Goal: Information Seeking & Learning: Learn about a topic

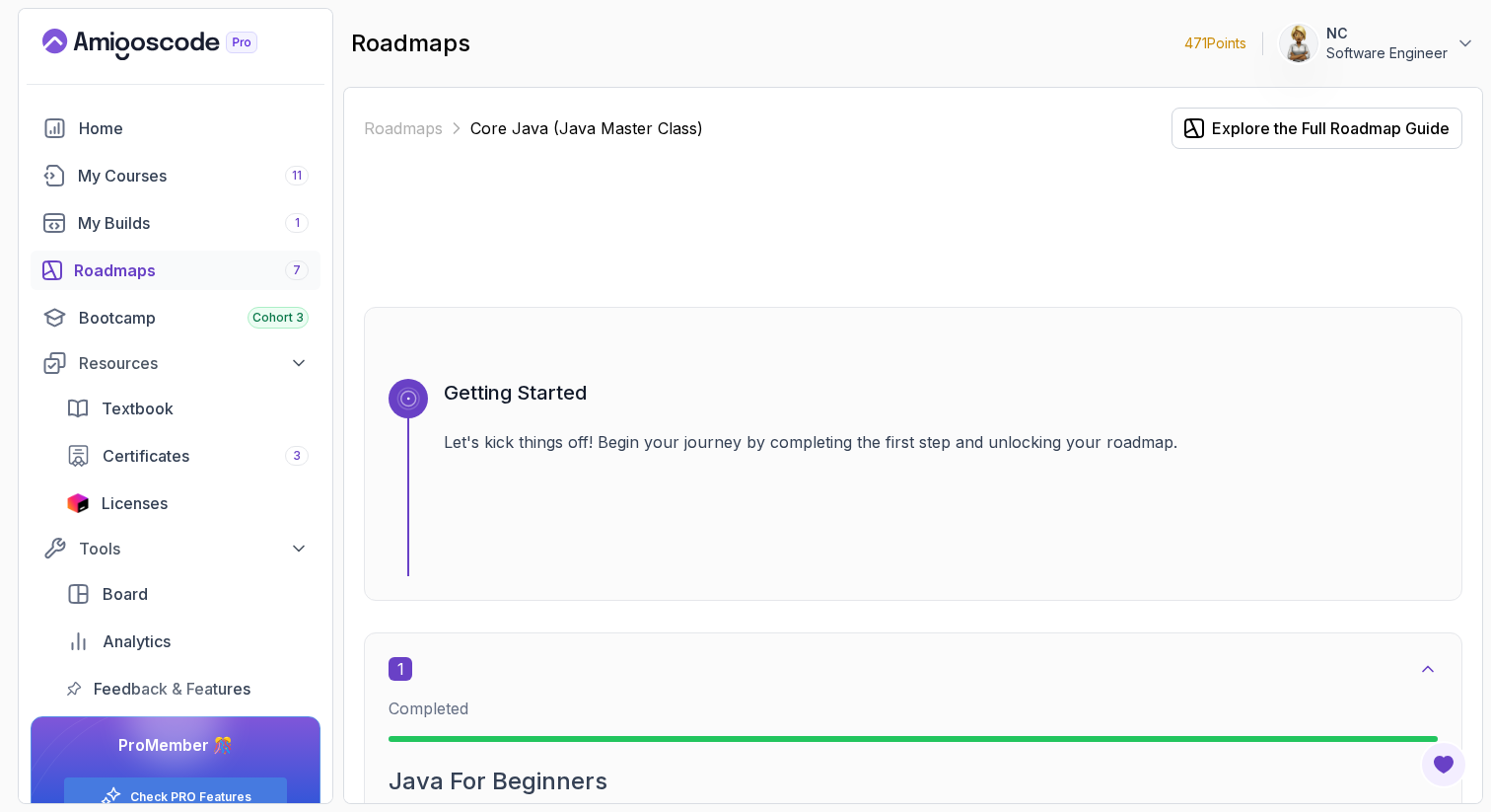
scroll to position [8089, 0]
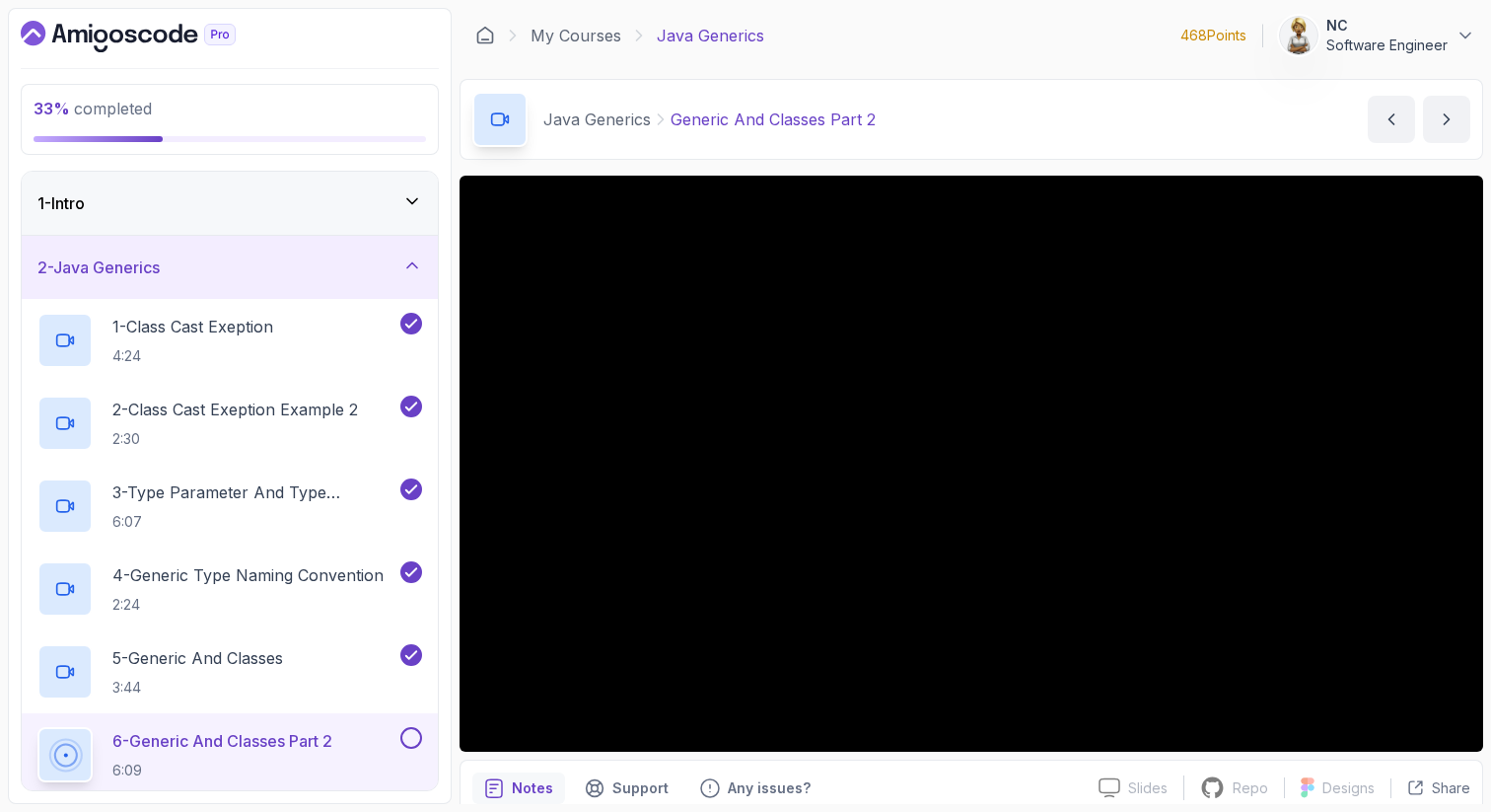
scroll to position [1, 0]
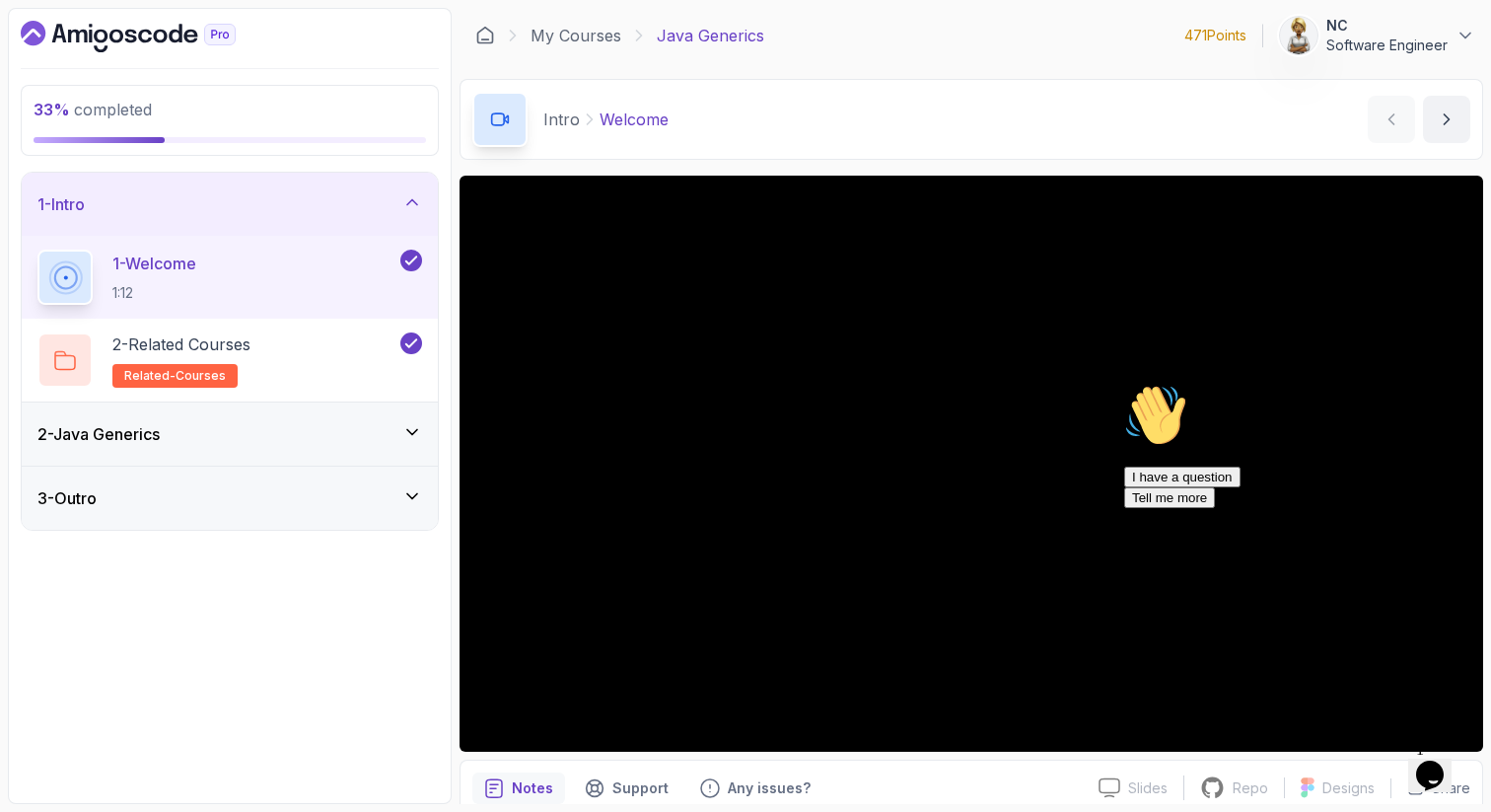
click at [412, 431] on icon at bounding box center [412, 432] width 20 height 20
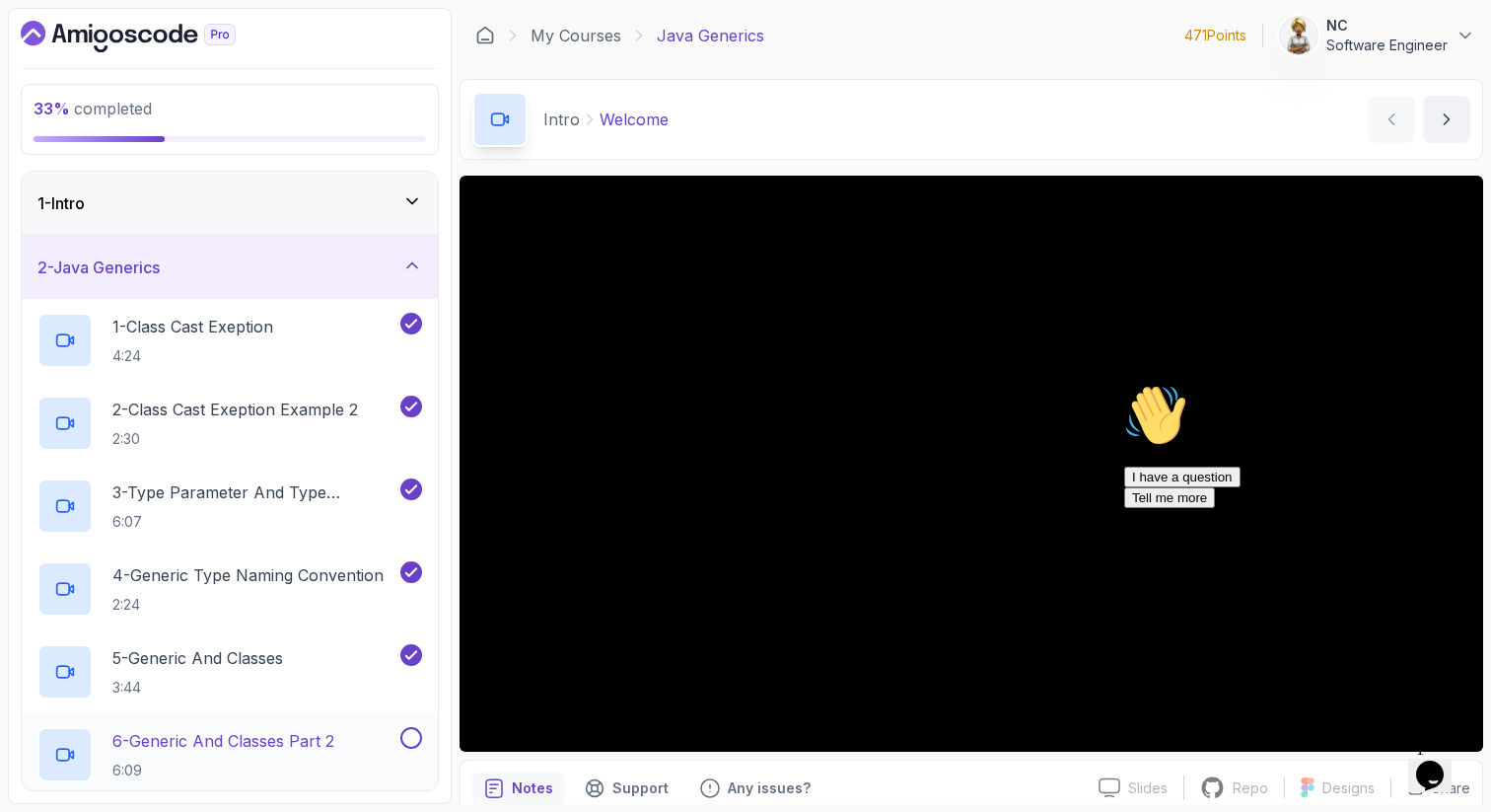
click at [305, 731] on p "6 - Generic And Classes Part 2" at bounding box center [223, 741] width 222 height 24
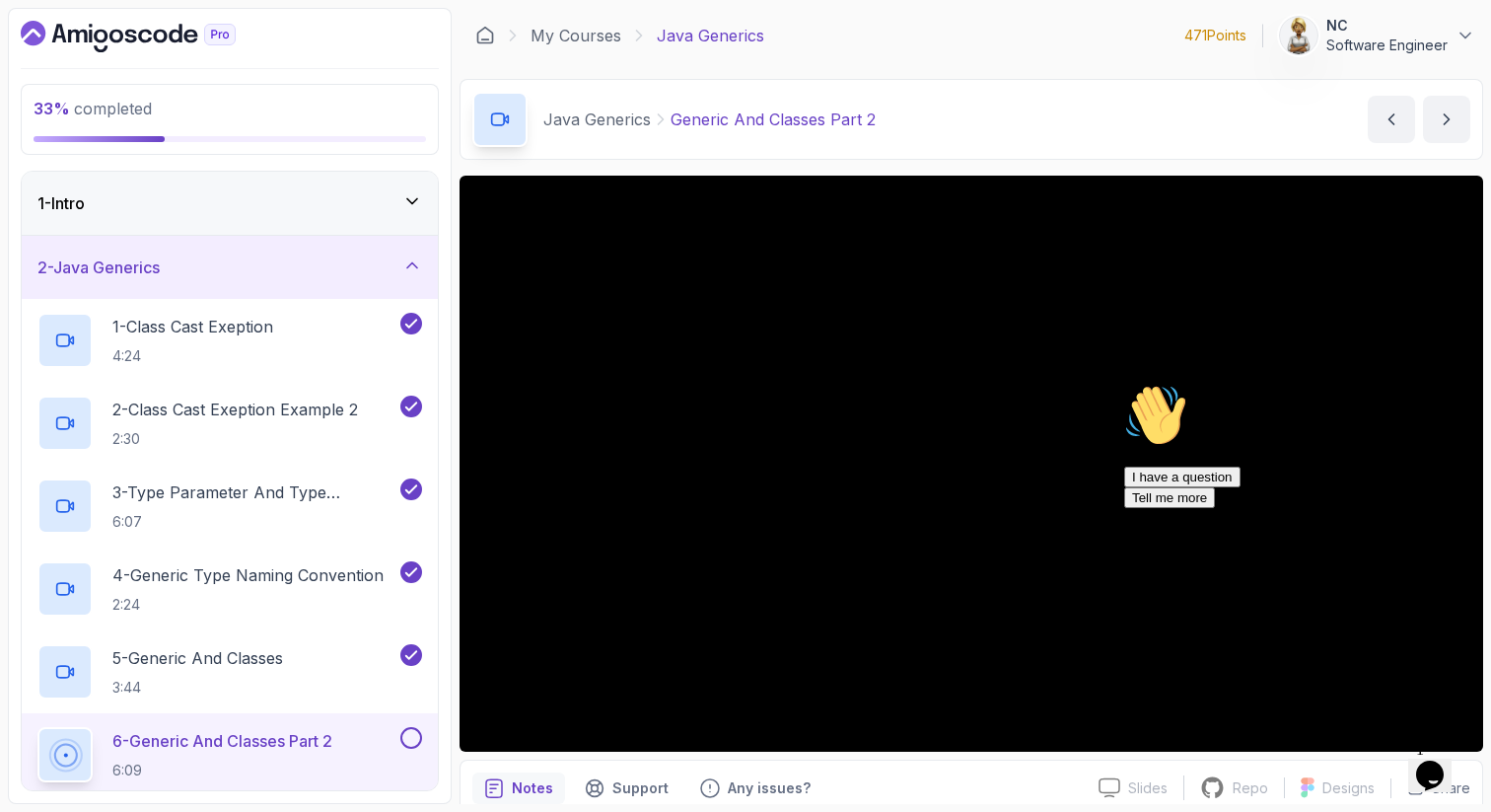
click at [1124, 384] on icon "Chat attention grabber" at bounding box center [1124, 384] width 0 height 0
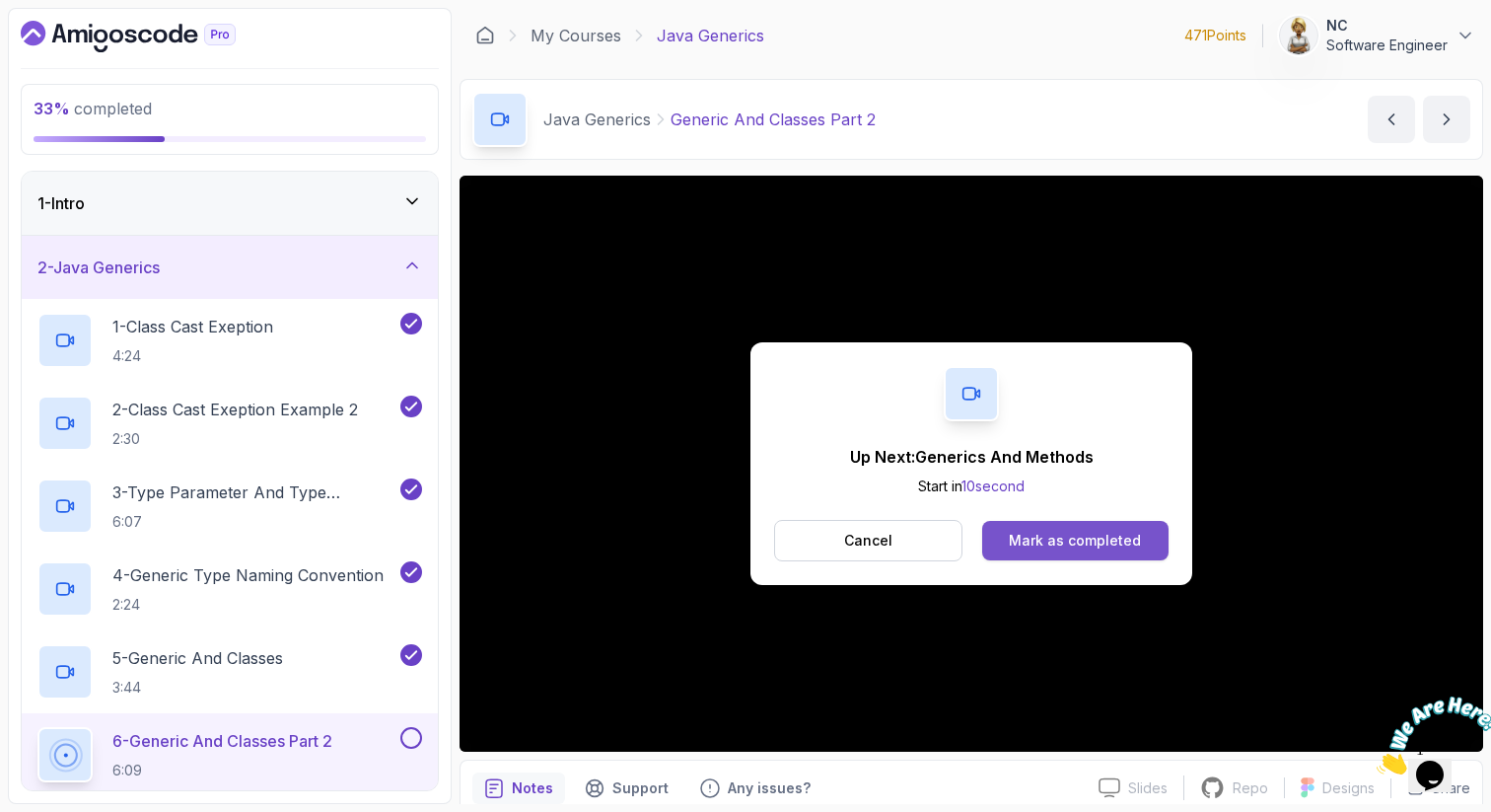
click at [1103, 535] on div "Mark as completed" at bounding box center [1076, 541] width 132 height 20
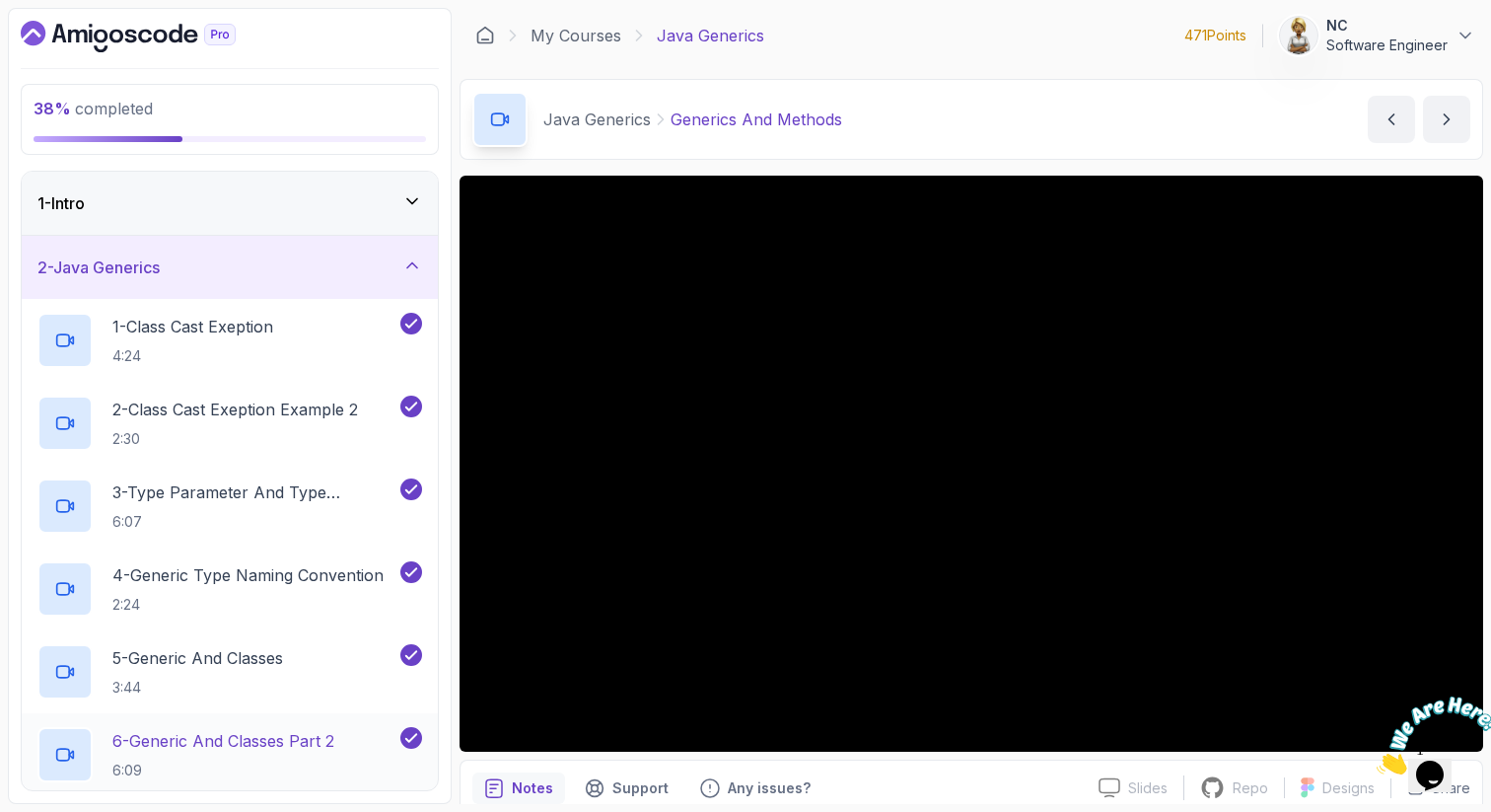
scroll to position [39, 0]
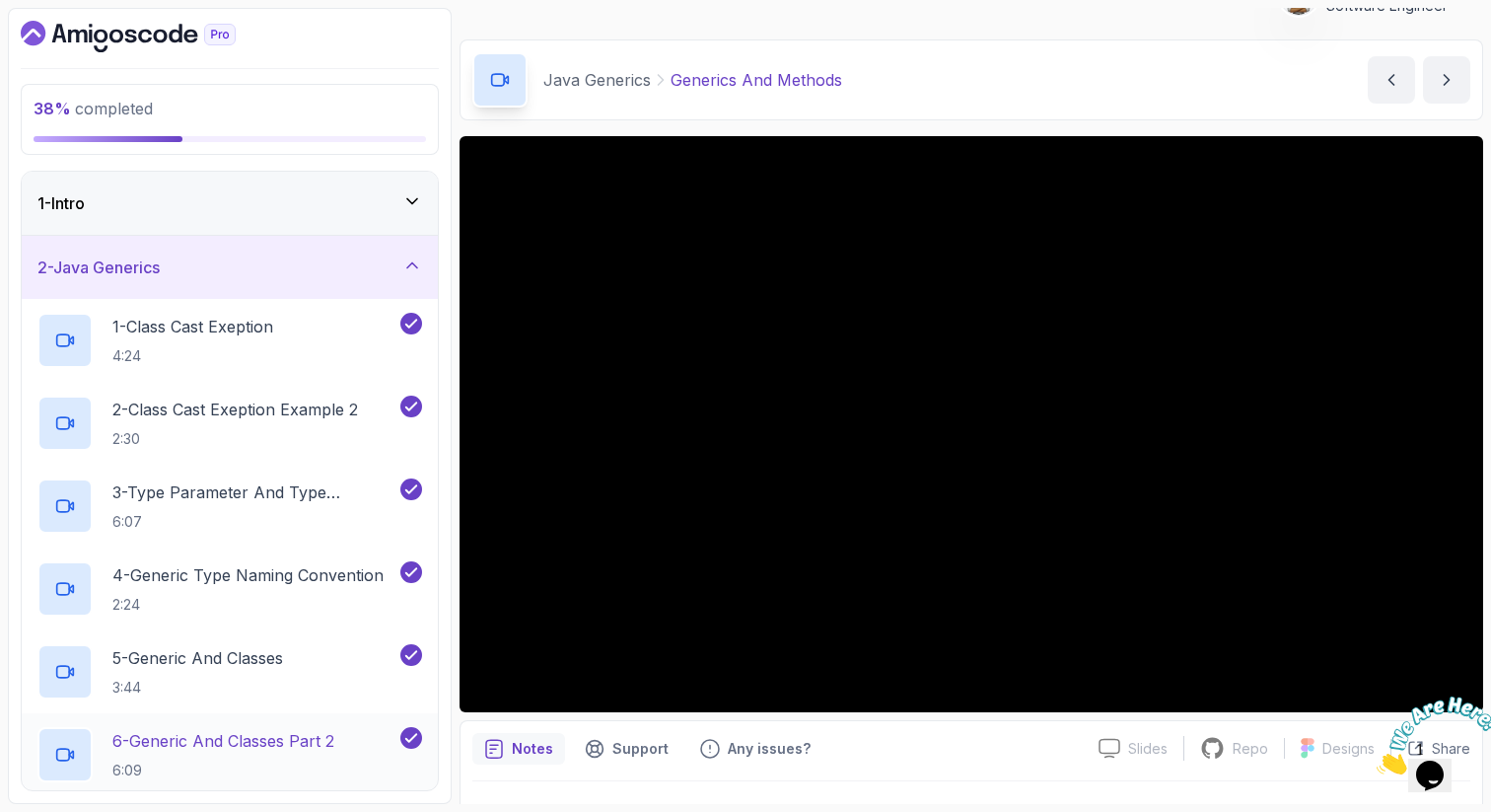
click at [180, 750] on p "6 - Generic And Classes Part 2" at bounding box center [223, 741] width 222 height 24
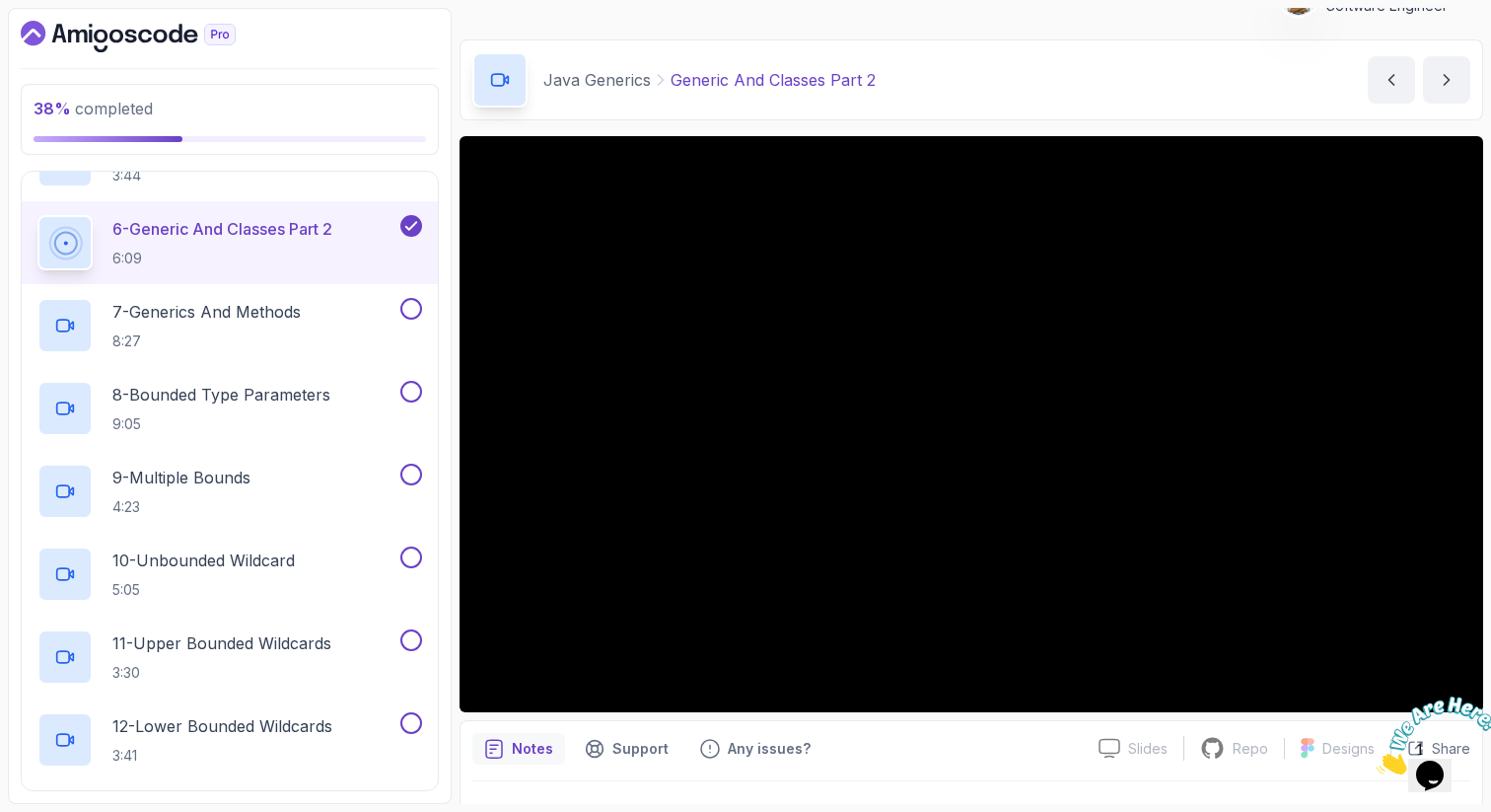
scroll to position [513, 0]
click at [240, 305] on p "7 - Generics And Methods" at bounding box center [206, 311] width 188 height 24
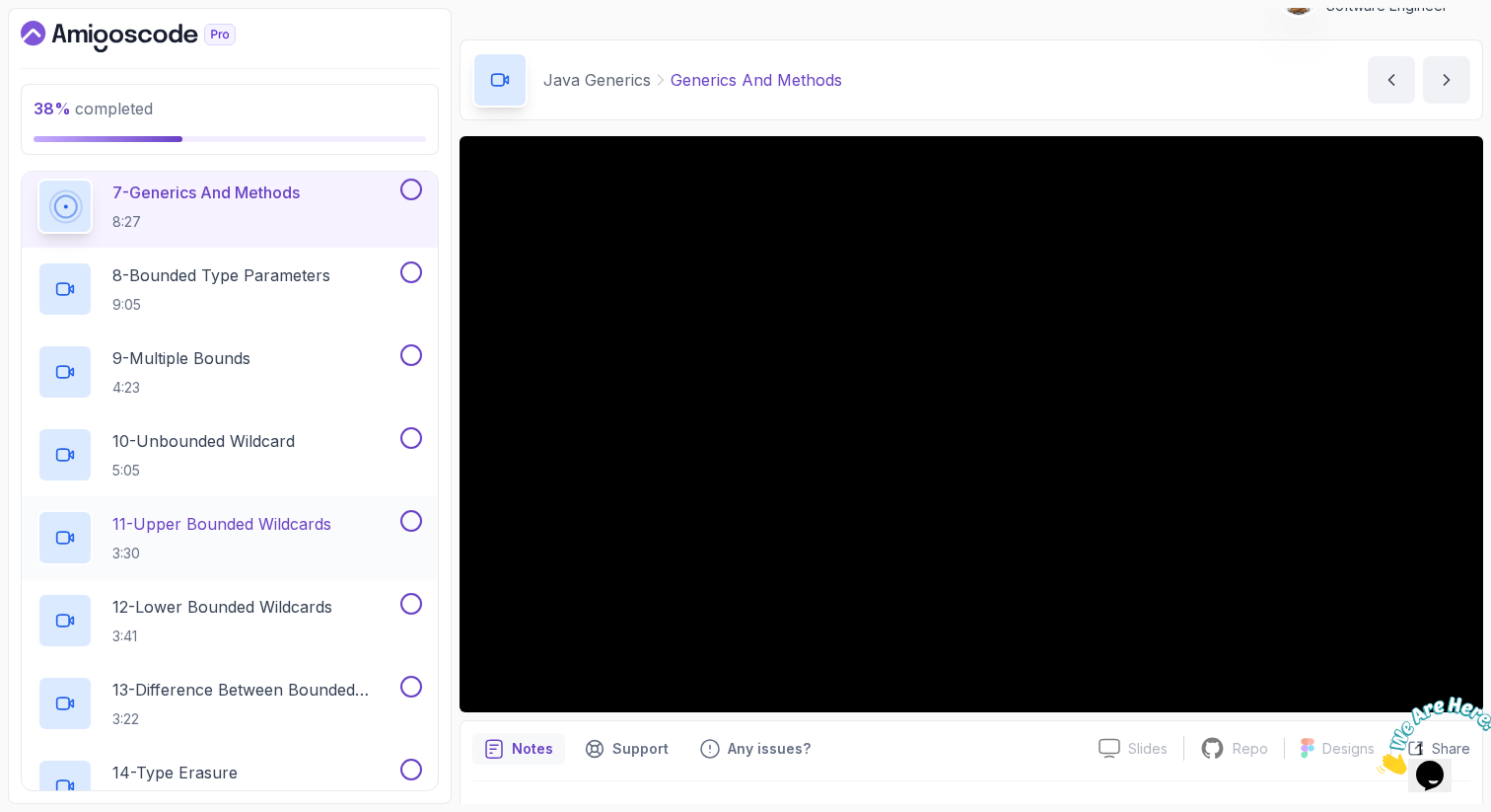
scroll to position [633, 0]
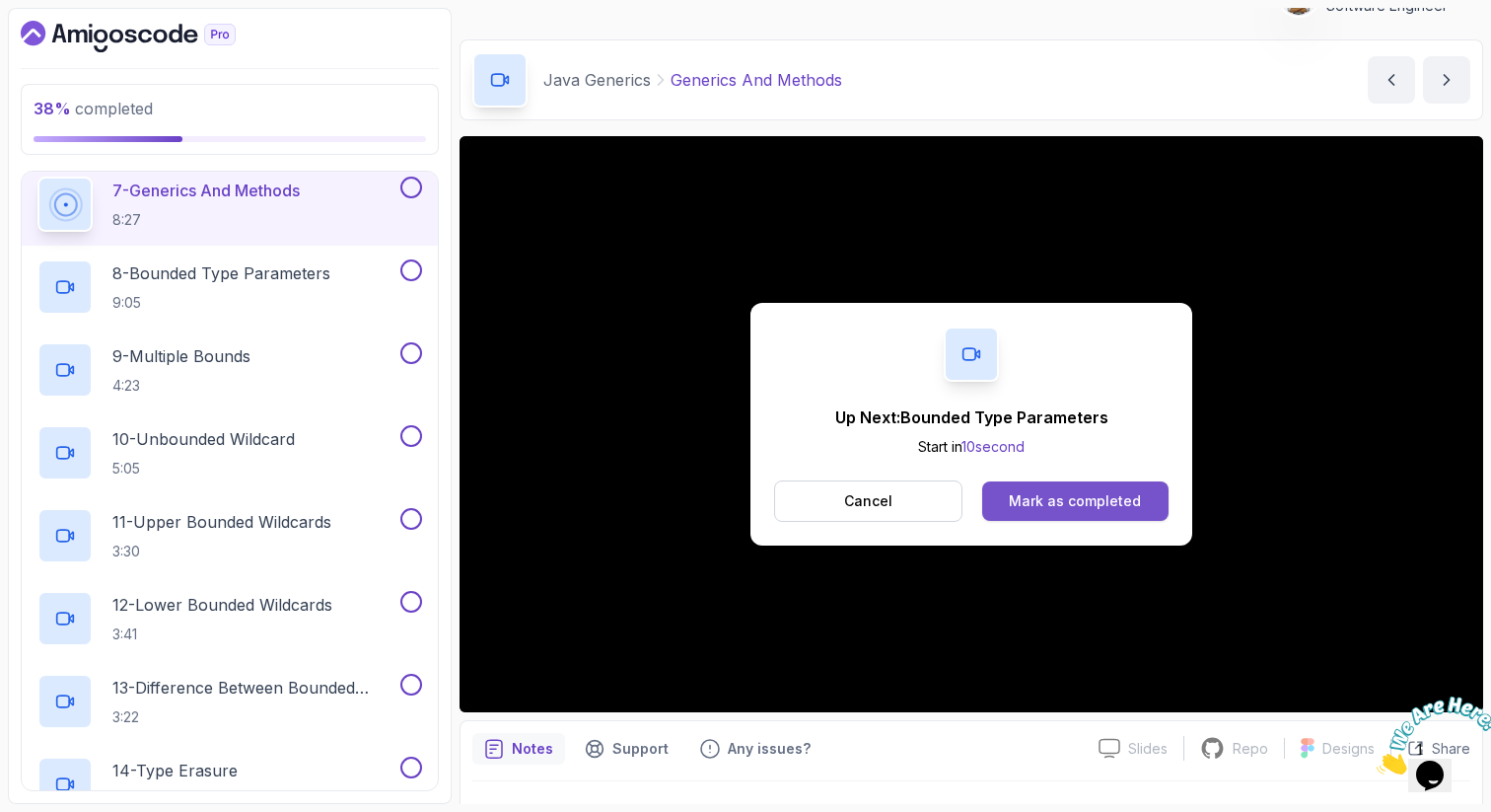
click at [1071, 498] on div "Mark as completed" at bounding box center [1076, 501] width 132 height 20
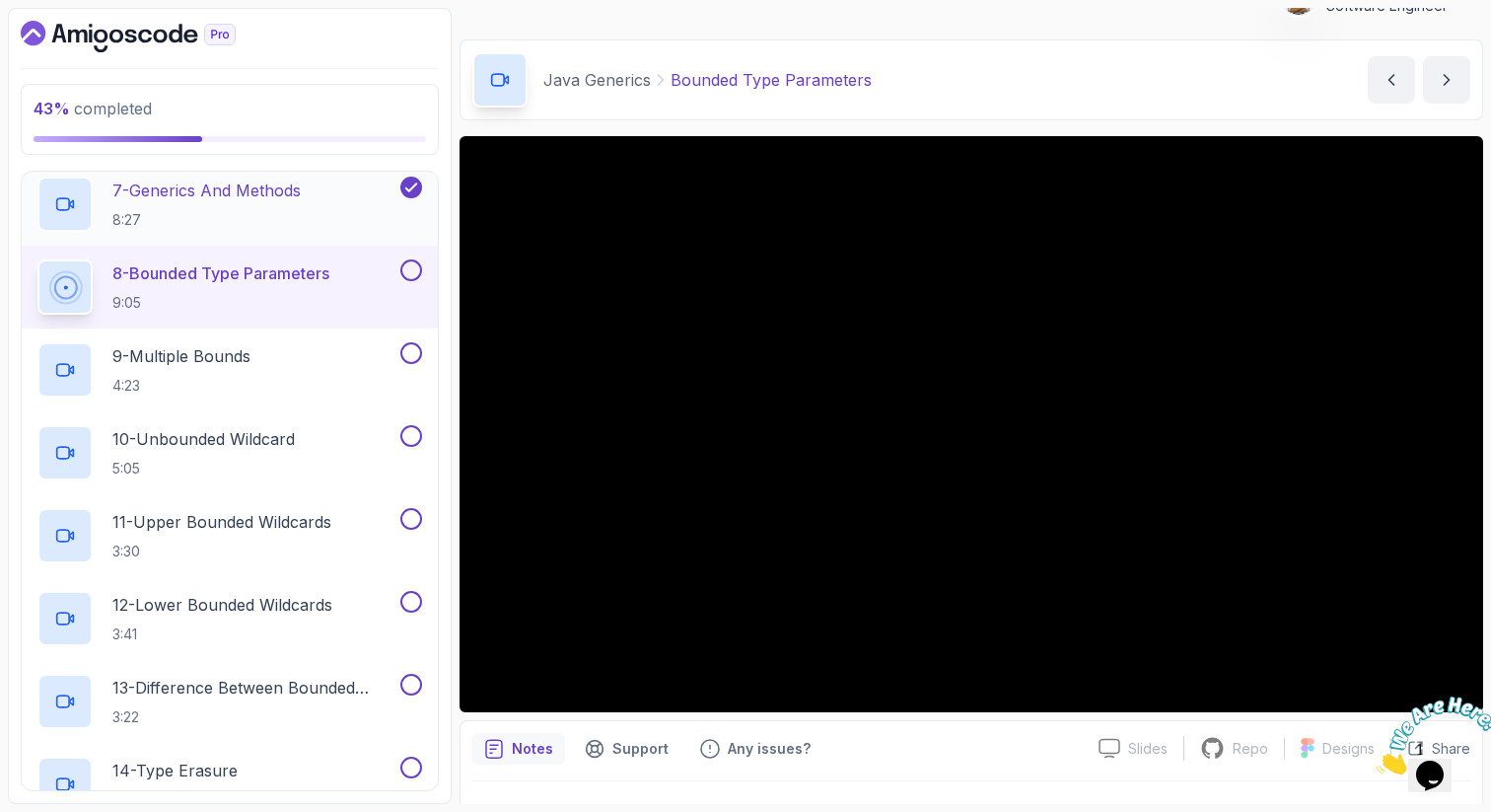
click at [235, 225] on p "8:27" at bounding box center [206, 220] width 188 height 20
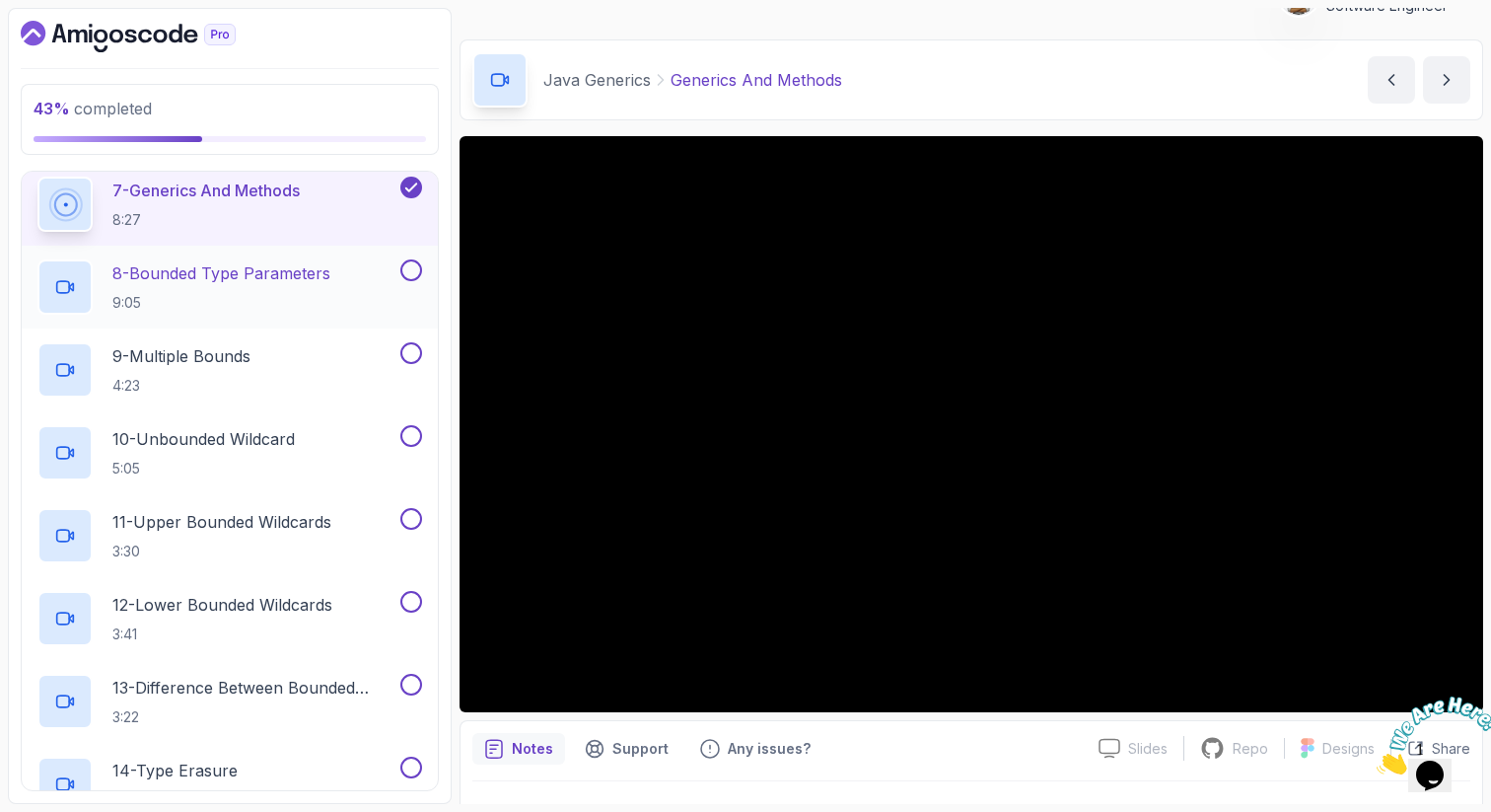
click at [289, 289] on h2 "8 - Bounded Type Parameters 9:05" at bounding box center [221, 287] width 218 height 51
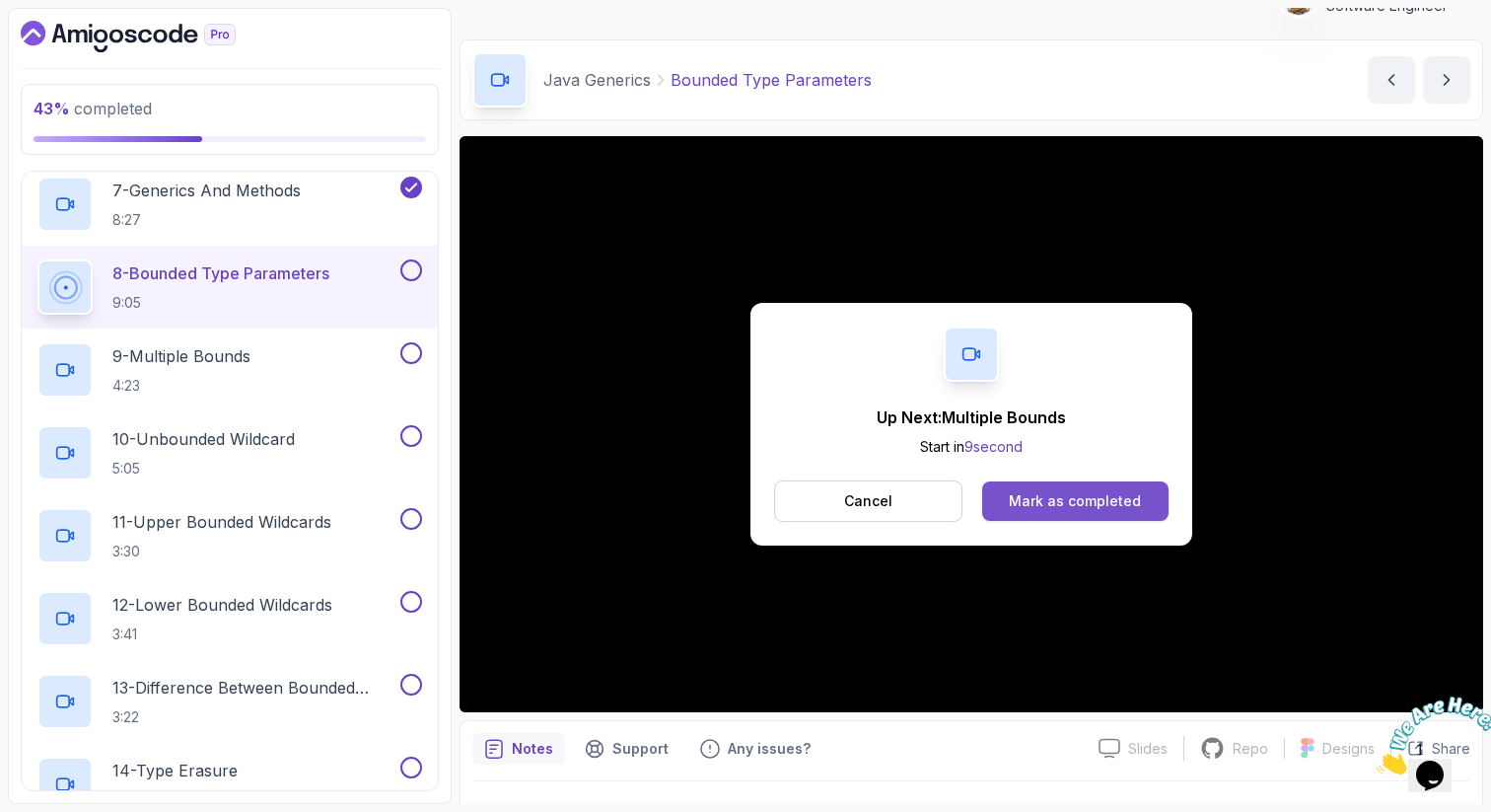
click at [1073, 501] on div "Mark as completed" at bounding box center [1076, 501] width 132 height 20
